Goal: Task Accomplishment & Management: Manage account settings

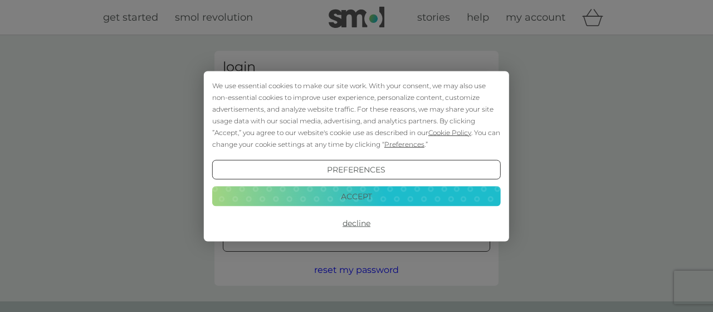
click at [361, 223] on button "Decline" at bounding box center [356, 223] width 289 height 20
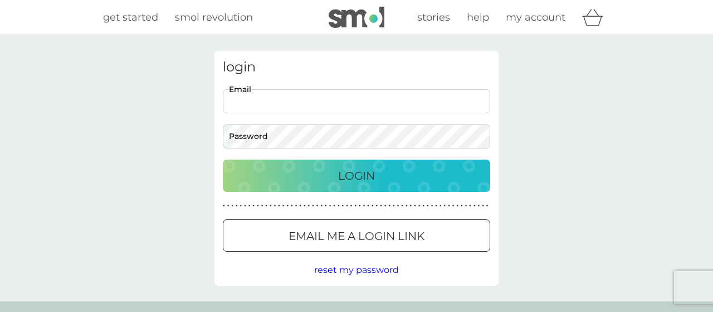
click at [358, 99] on input "Email" at bounding box center [357, 101] width 268 height 24
type input "brick.house@btinternet.com"
click at [370, 235] on div at bounding box center [370, 235] width 0 height 0
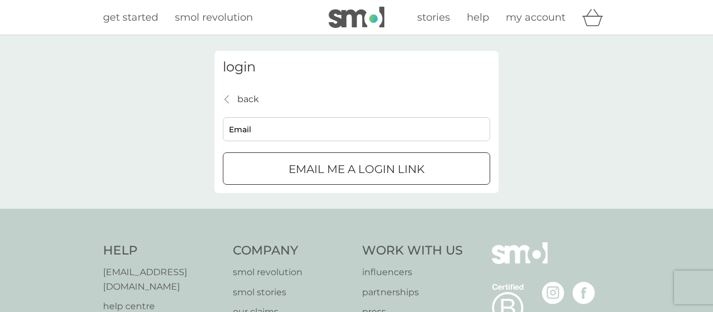
click at [373, 173] on div "submit" at bounding box center [357, 169] width 40 height 12
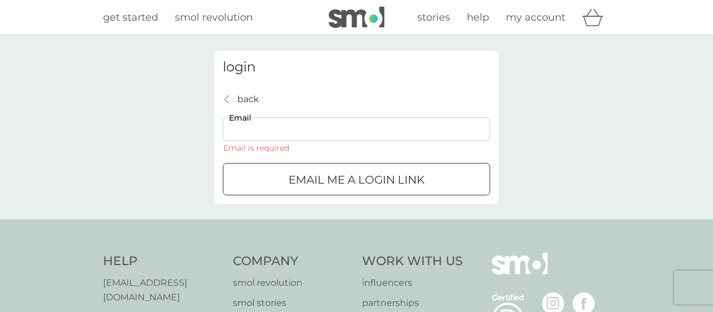
click at [345, 131] on input "Email" at bounding box center [357, 129] width 268 height 24
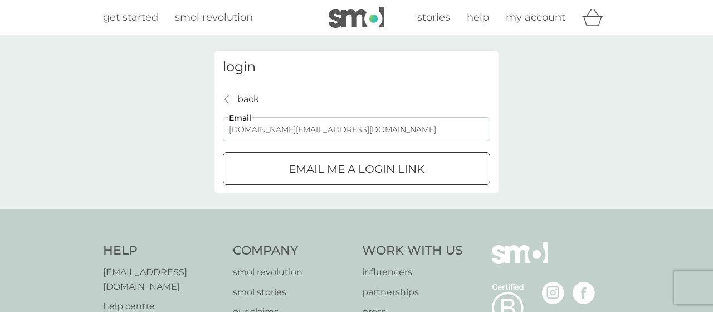
type input "brick.house@btinternet.com"
click at [346, 169] on div "submit" at bounding box center [343, 167] width 7 height 7
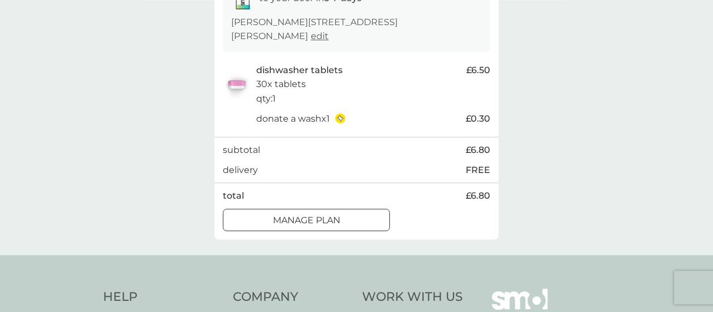
scroll to position [232, 0]
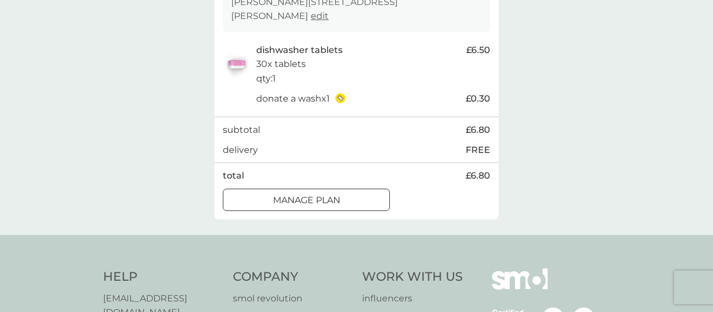
click at [376, 196] on div "Manage plan" at bounding box center [306, 200] width 166 height 14
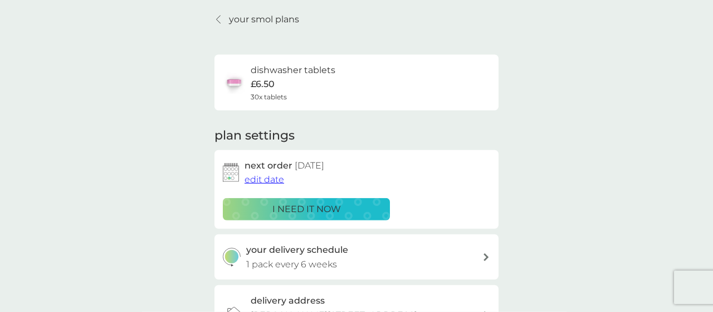
scroll to position [58, 0]
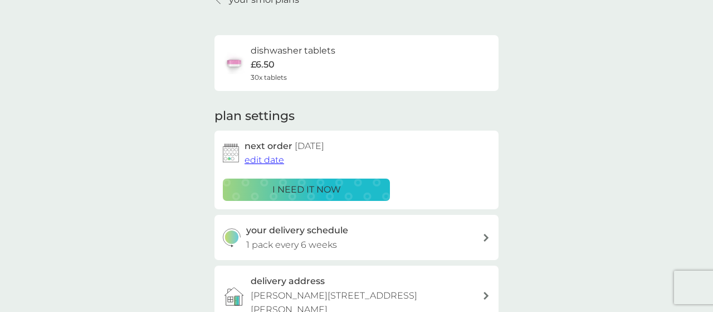
click at [264, 159] on span "edit date" at bounding box center [265, 159] width 40 height 11
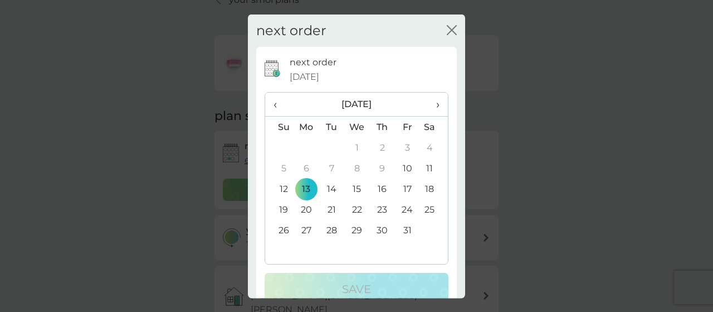
click at [439, 106] on span "›" at bounding box center [434, 104] width 11 height 23
click at [307, 209] on td "17" at bounding box center [307, 209] width 26 height 21
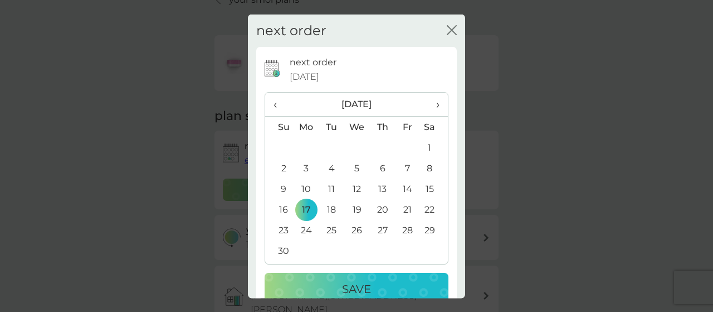
click at [346, 281] on p "Save" at bounding box center [356, 289] width 29 height 18
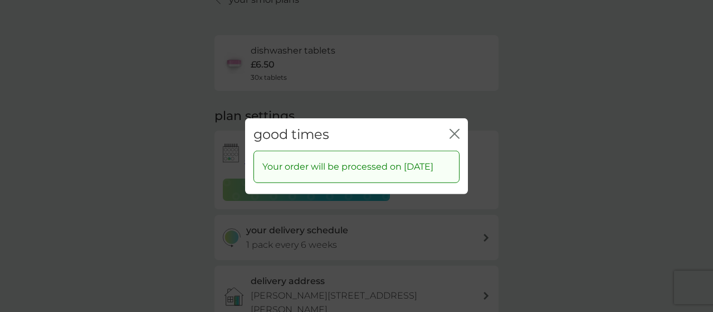
click at [456, 128] on icon "close" at bounding box center [455, 133] width 10 height 10
